Goal: Browse casually: Explore the website without a specific task or goal

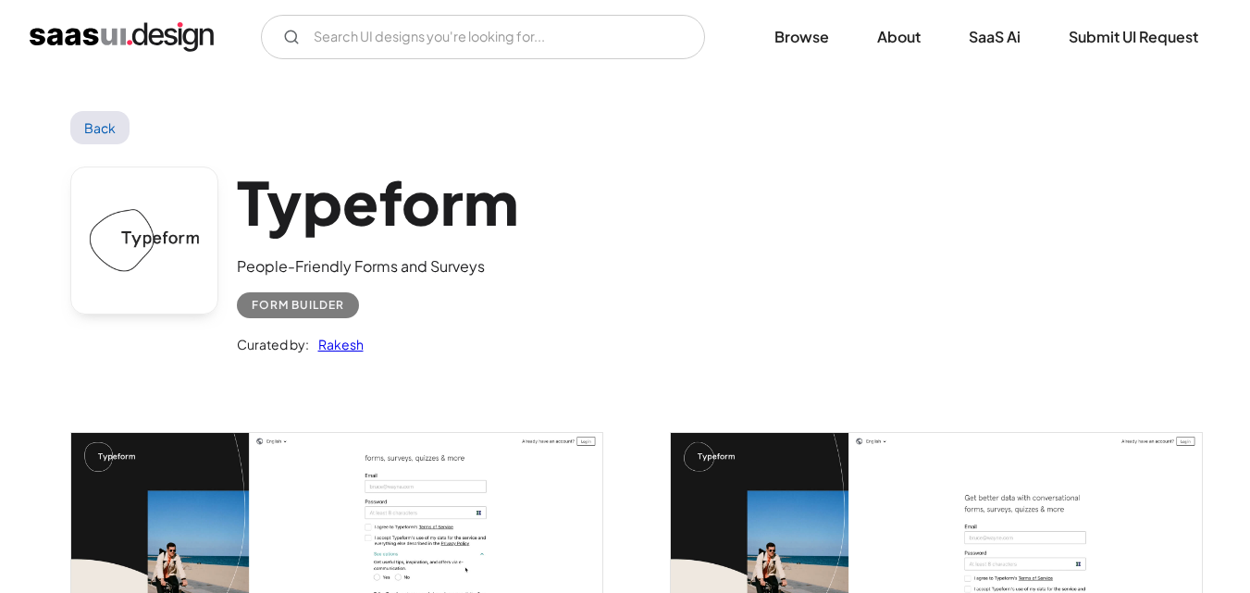
scroll to position [555, 0]
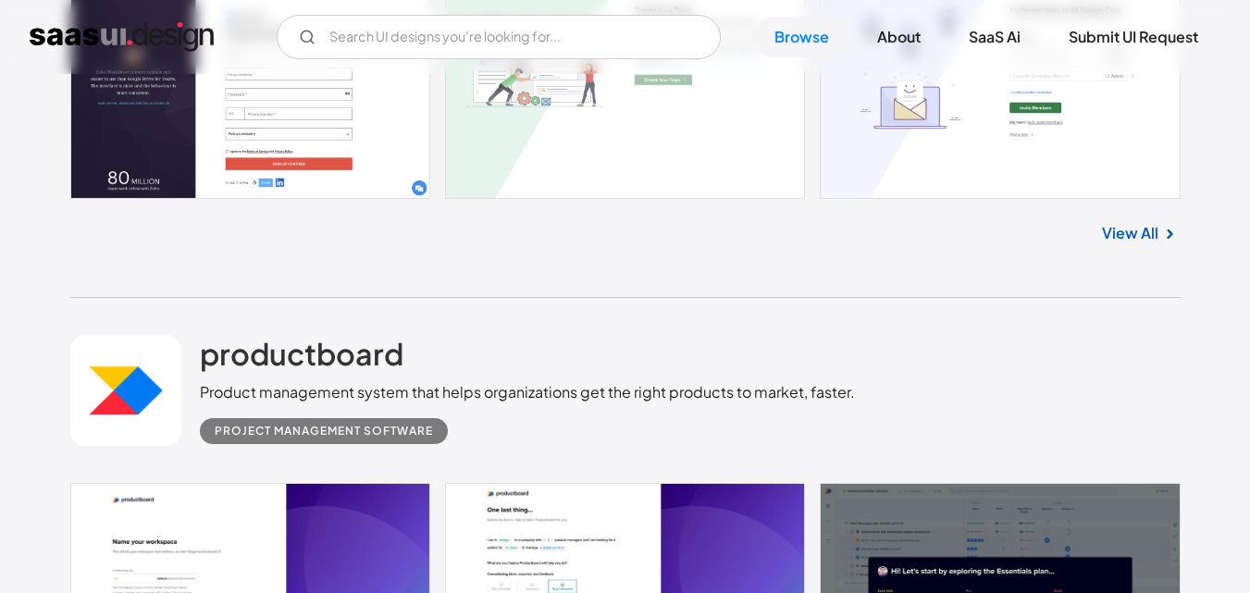
scroll to position [12897, 0]
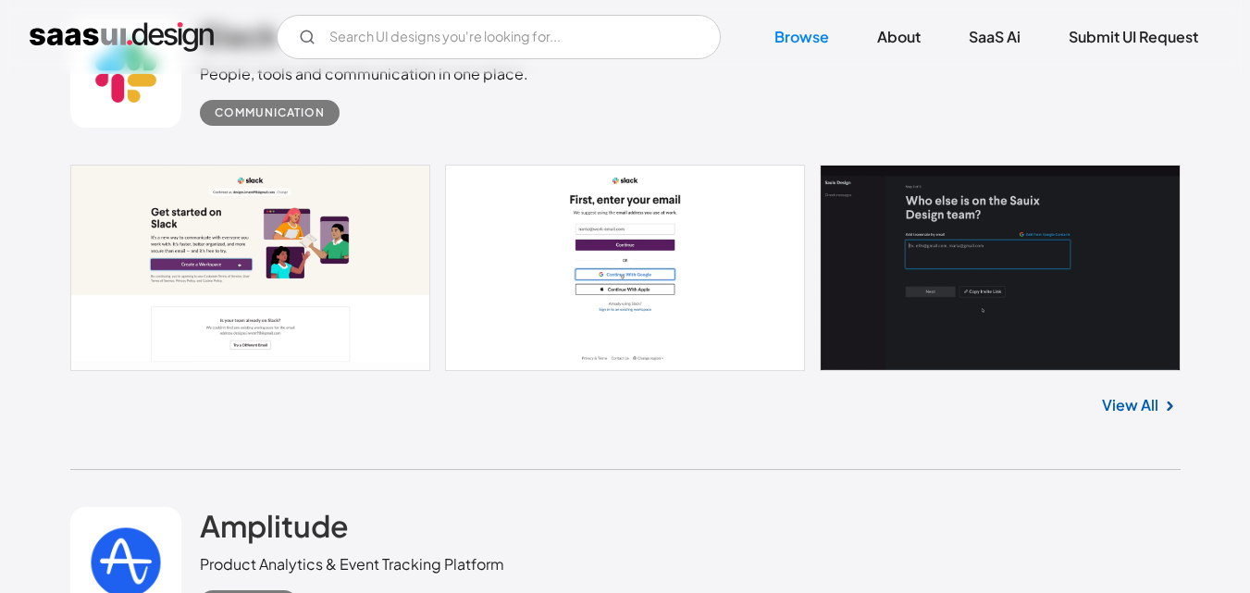
scroll to position [16134, 0]
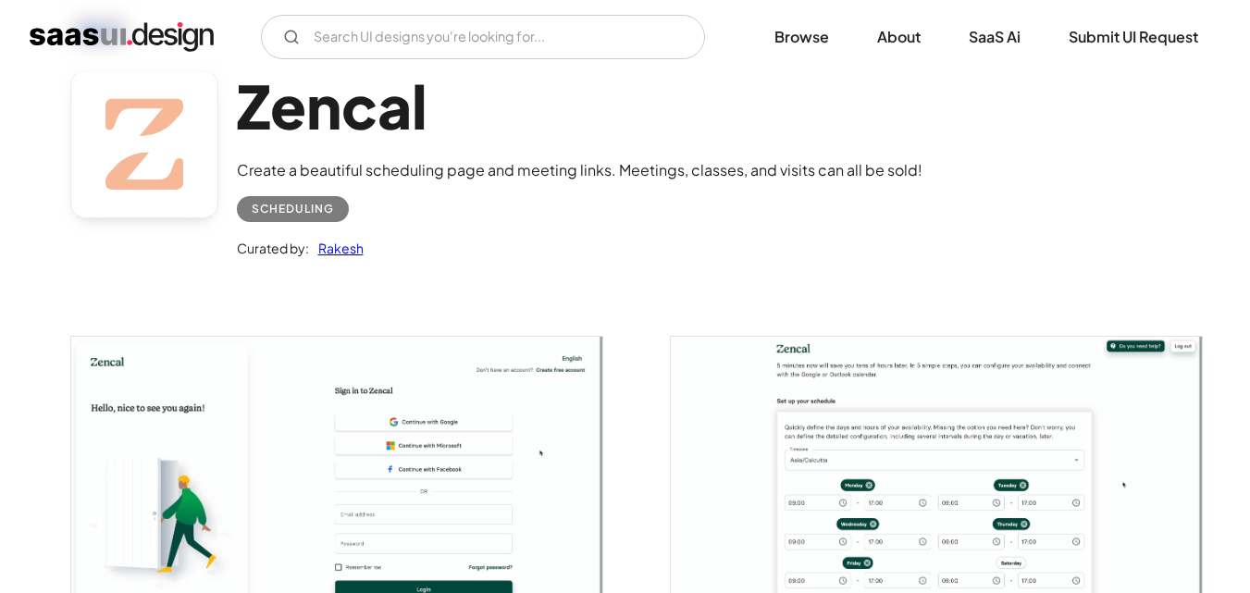
scroll to position [185, 0]
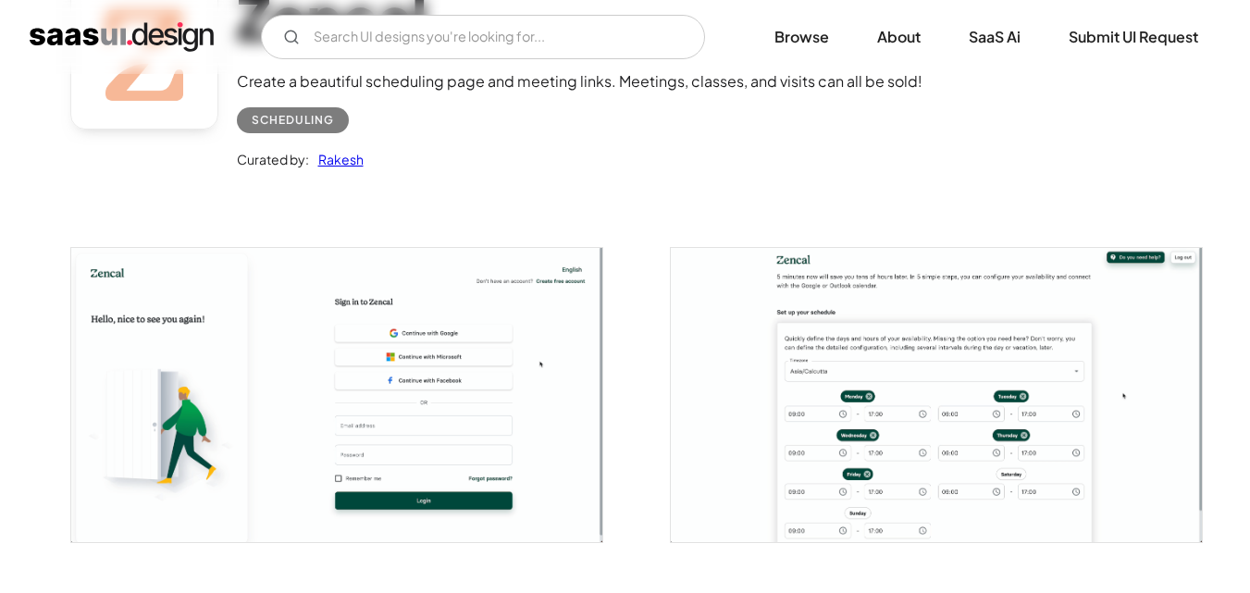
click at [339, 367] on img "open lightbox" at bounding box center [336, 394] width 531 height 293
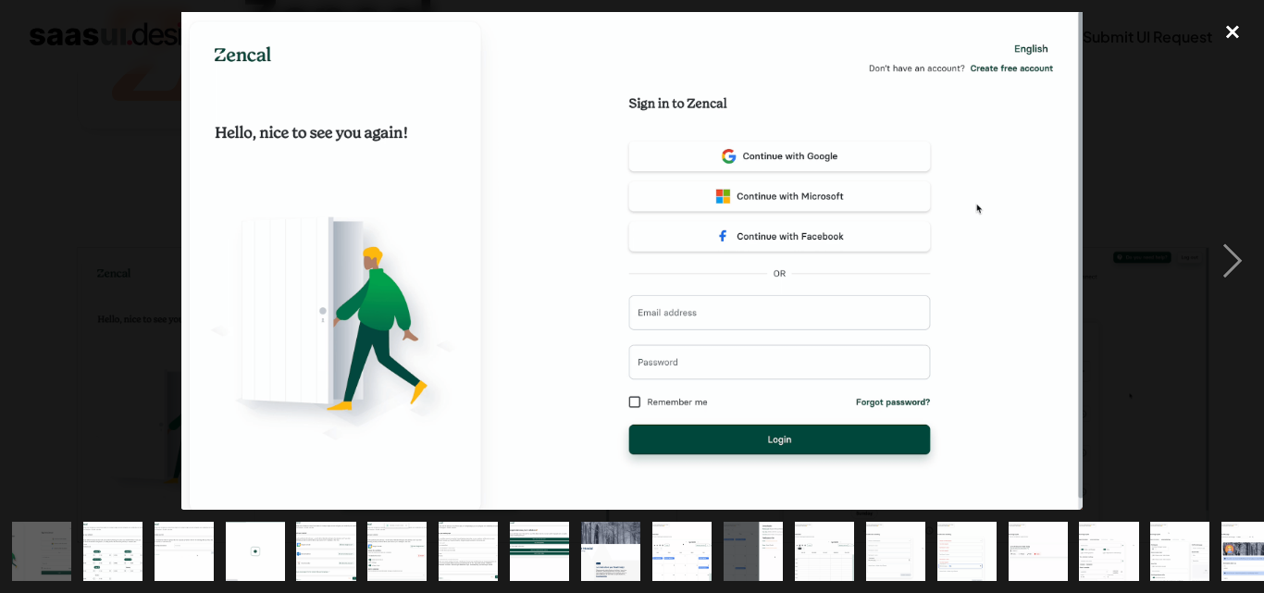
click at [1227, 38] on div "close lightbox" at bounding box center [1232, 32] width 63 height 41
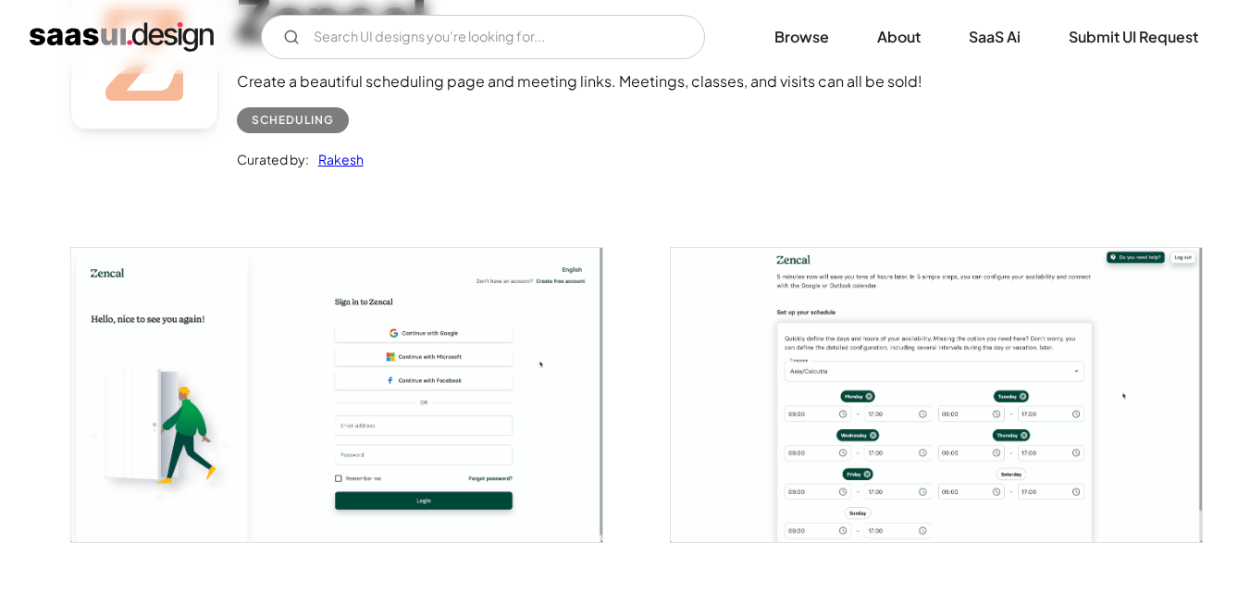
scroll to position [555, 0]
